Goal: Transaction & Acquisition: Purchase product/service

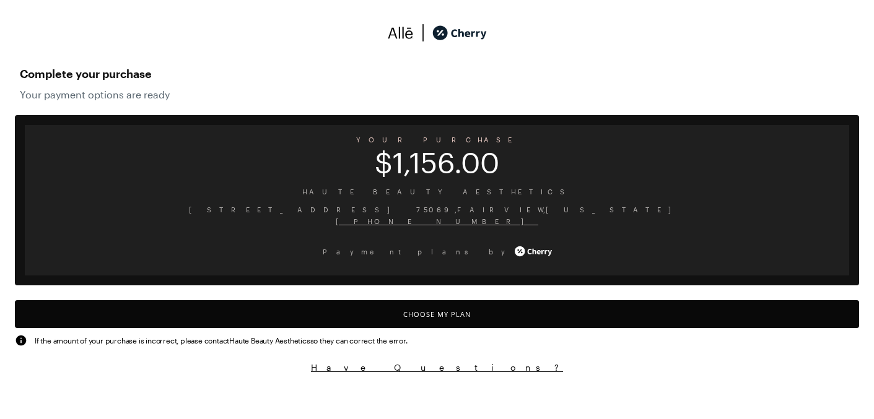
click at [445, 321] on button "Choose My Plan" at bounding box center [437, 314] width 844 height 28
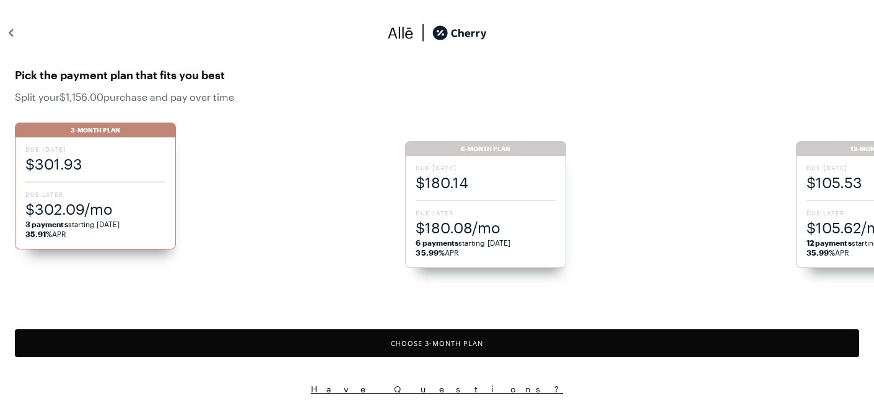
click at [834, 229] on span "$105.62/mo" at bounding box center [876, 227] width 140 height 20
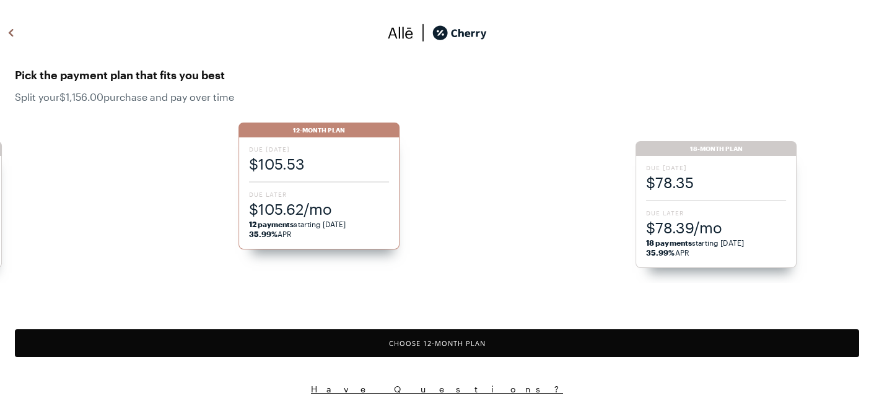
click at [304, 340] on button "Choose 12 -Month Plan" at bounding box center [437, 344] width 844 height 28
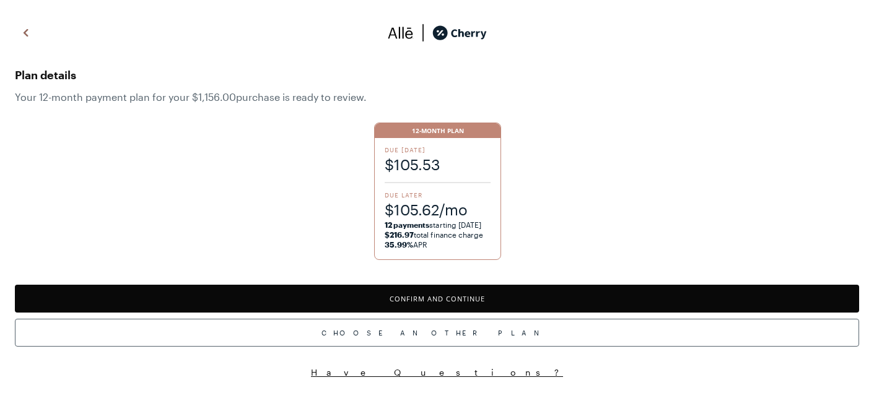
click at [341, 298] on button "Confirm and Continue" at bounding box center [437, 299] width 844 height 28
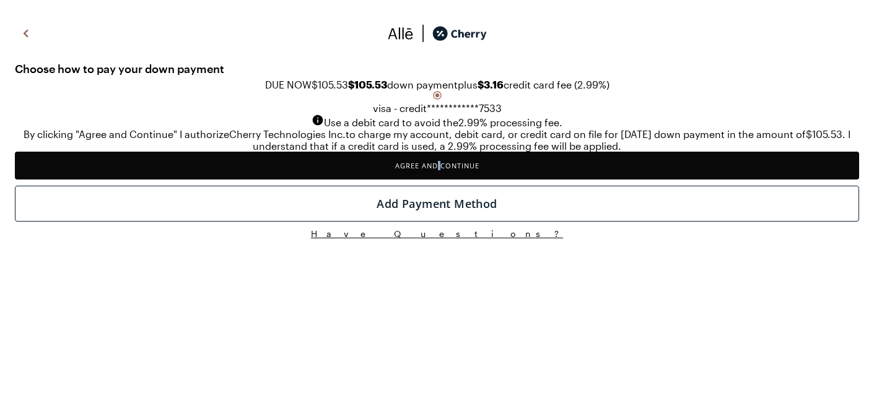
click at [422, 180] on button "Agree and Continue" at bounding box center [437, 166] width 844 height 28
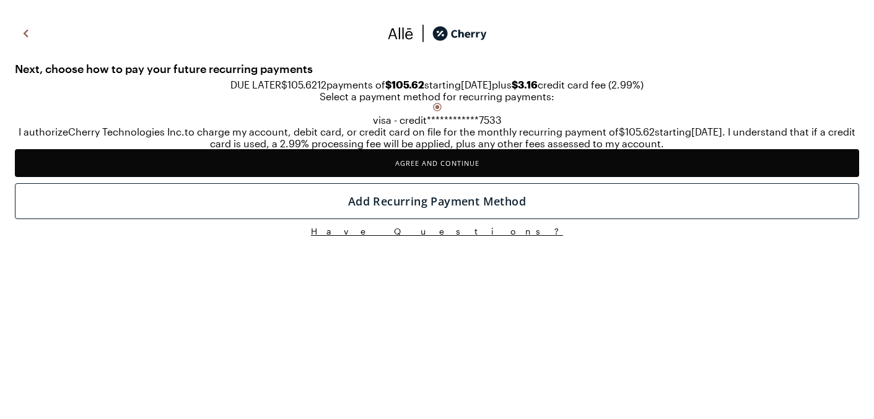
click at [422, 177] on button "Agree and Continue" at bounding box center [437, 163] width 844 height 28
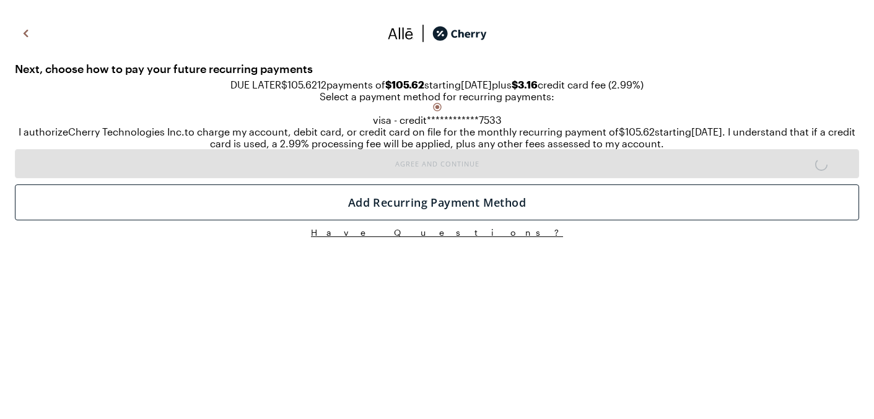
click at [713, 90] on div "DUE LATER $105.62 12 payments of $105.62 starting [DATE] plus $3.16 credit card…" at bounding box center [437, 85] width 844 height 12
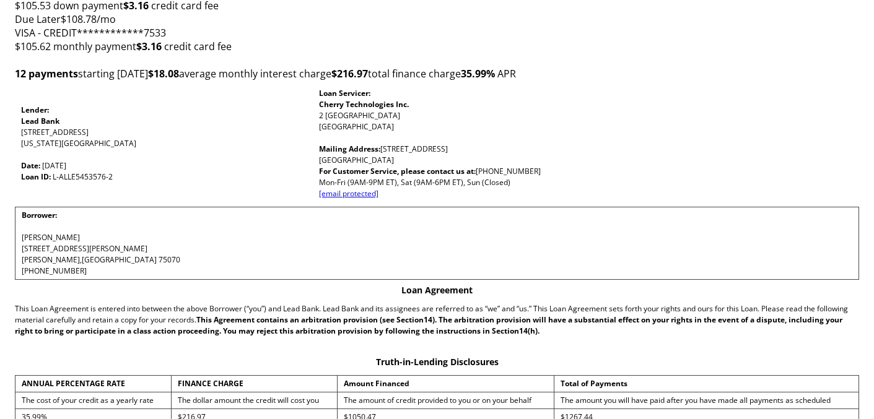
scroll to position [142, 0]
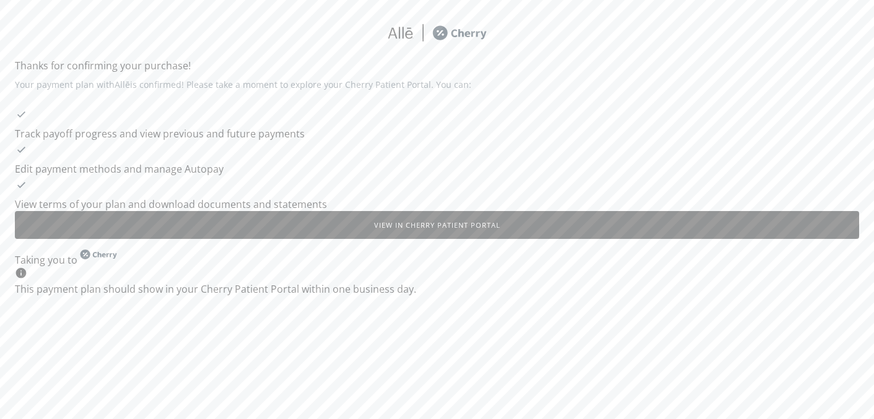
scroll to position [9, 0]
click at [451, 81] on div "Thanks for confirming your purchase! Your payment plan with [PERSON_NAME] is co…" at bounding box center [437, 158] width 874 height 299
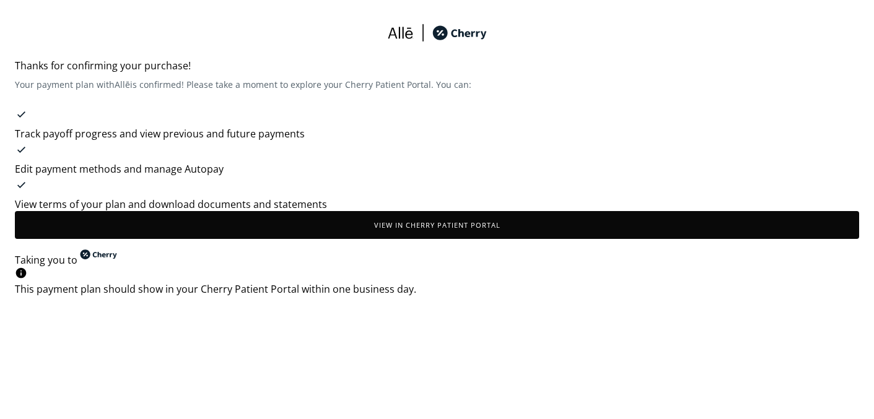
click at [386, 239] on button "View in Cherry patient portal" at bounding box center [437, 225] width 844 height 28
